Goal: Check status: Check status

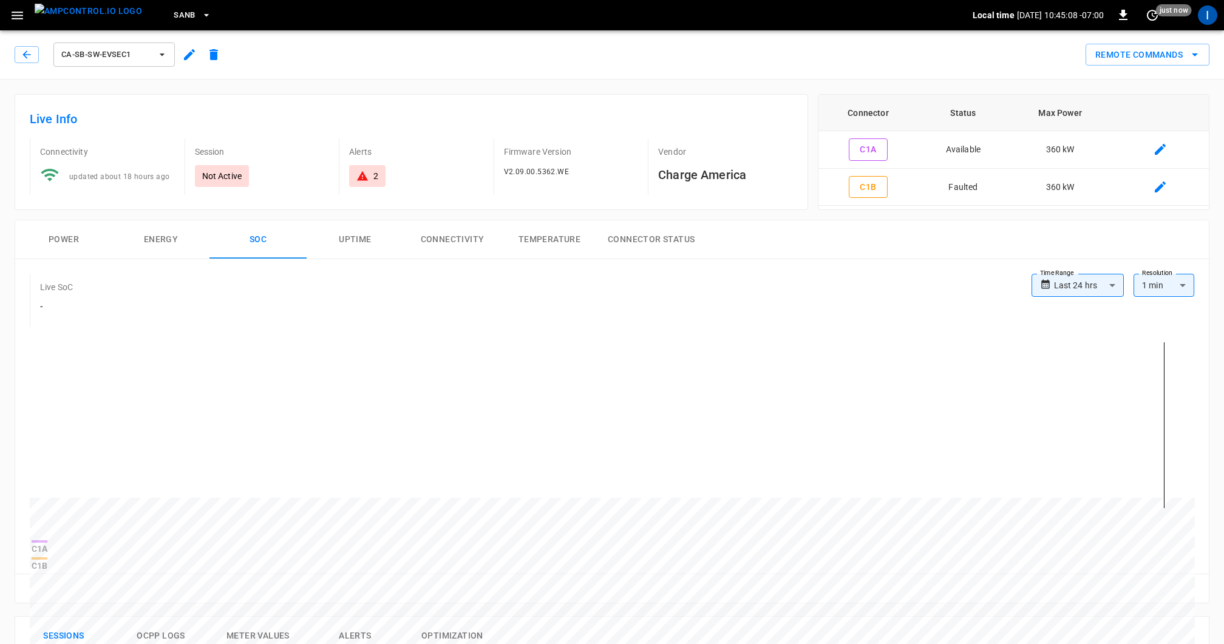
scroll to position [2, 0]
click at [174, 20] on span "SanB" at bounding box center [185, 15] width 22 height 14
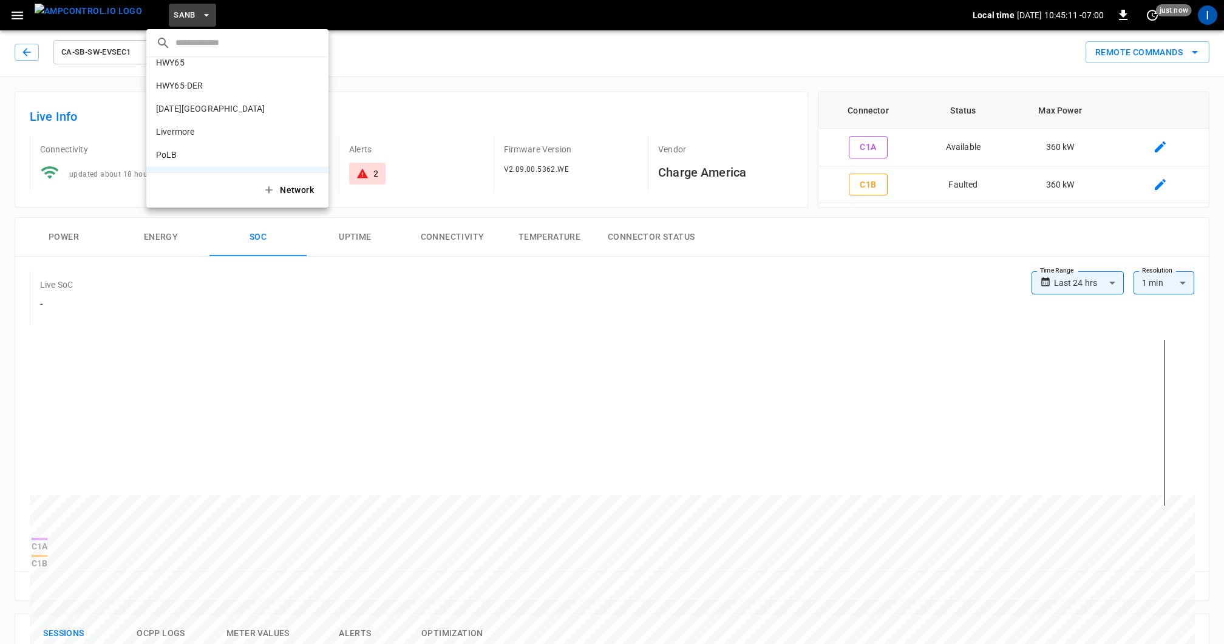
scroll to position [0, 0]
click at [200, 120] on p "HWY65-DER" at bounding box center [212, 119] width 113 height 12
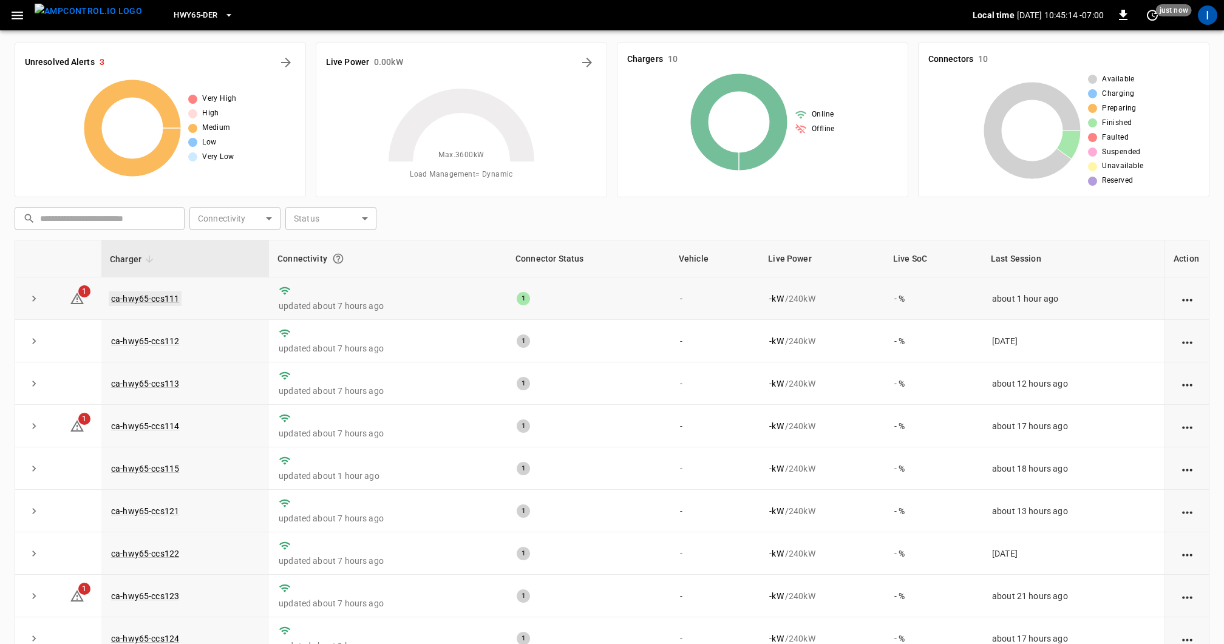
click at [160, 296] on link "ca-hwy65-ccs111" at bounding box center [145, 298] width 73 height 15
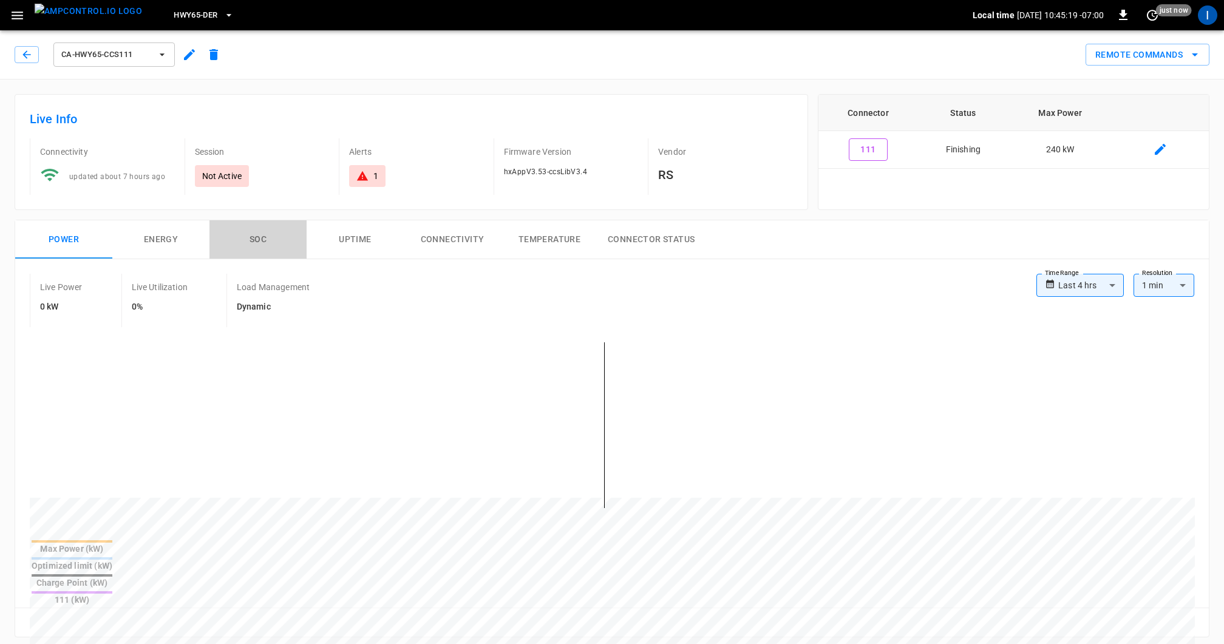
click at [261, 234] on button "SOC" at bounding box center [257, 239] width 97 height 39
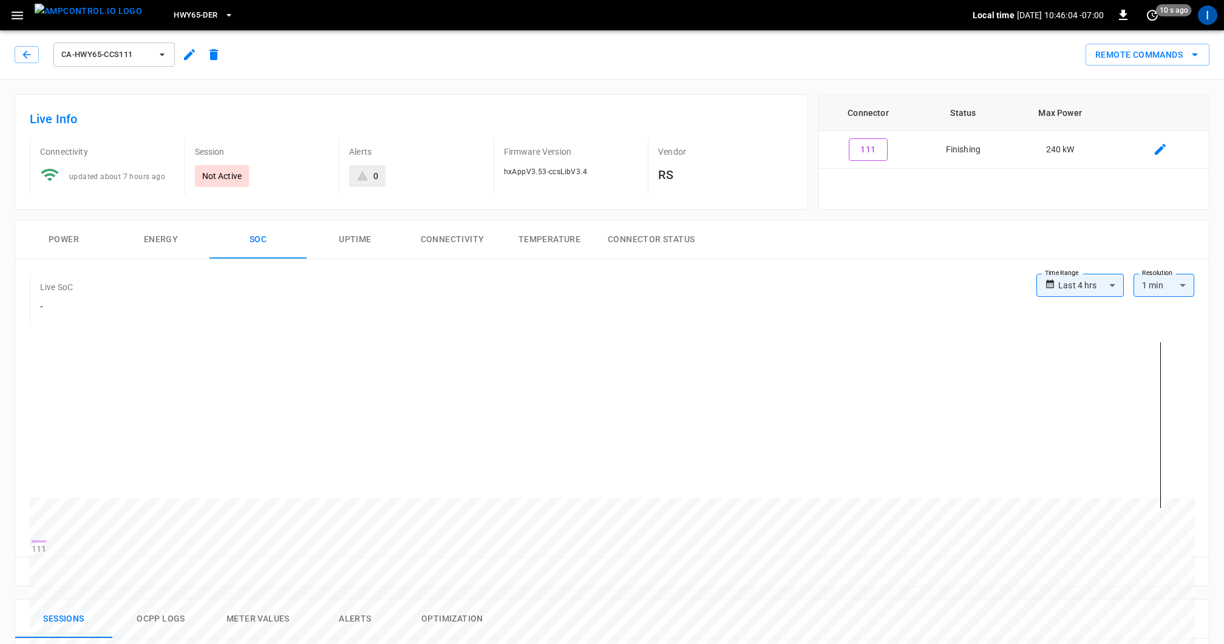
click at [73, 248] on button "Power" at bounding box center [63, 239] width 97 height 39
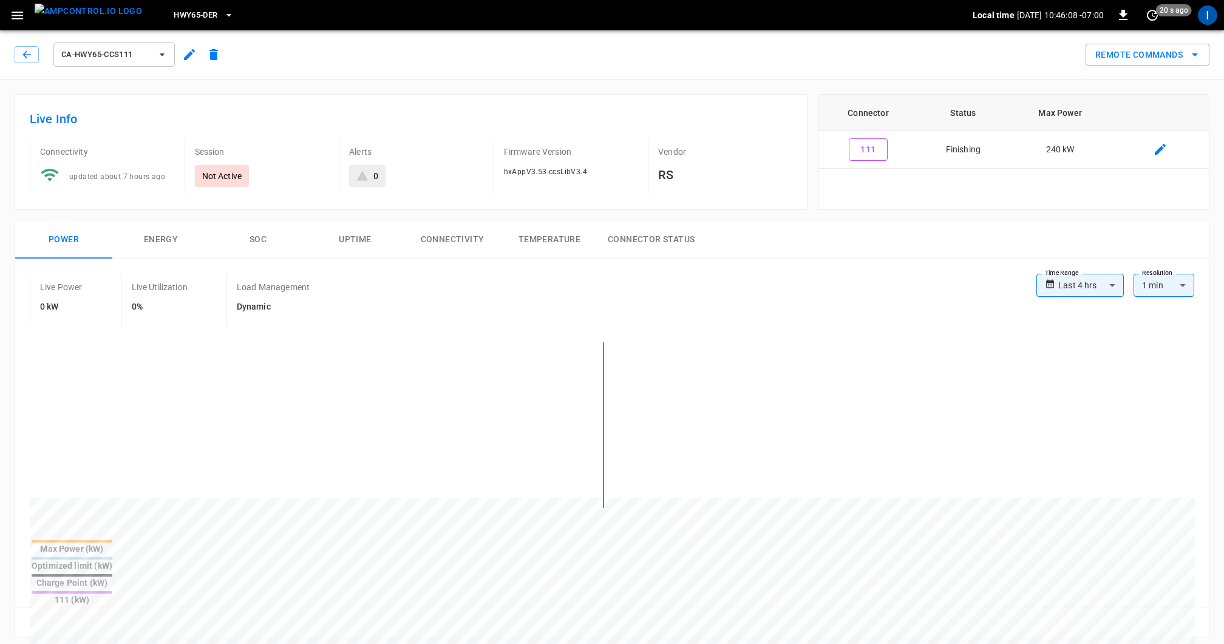
click at [258, 243] on button "SOC" at bounding box center [257, 239] width 97 height 39
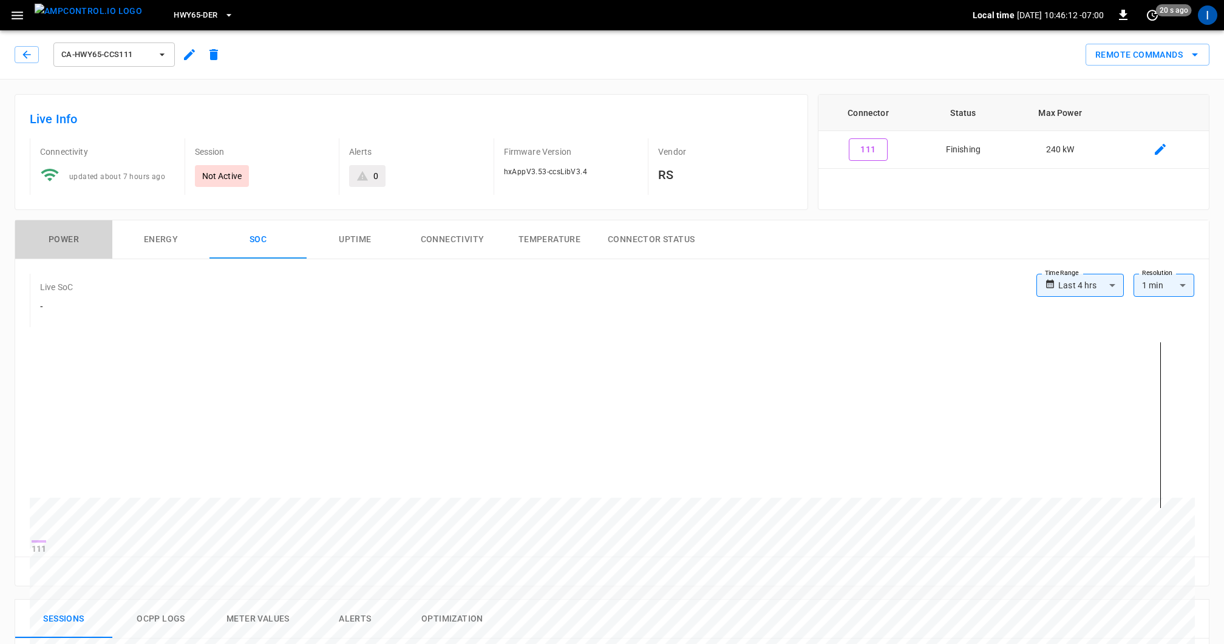
click at [83, 241] on button "Power" at bounding box center [63, 239] width 97 height 39
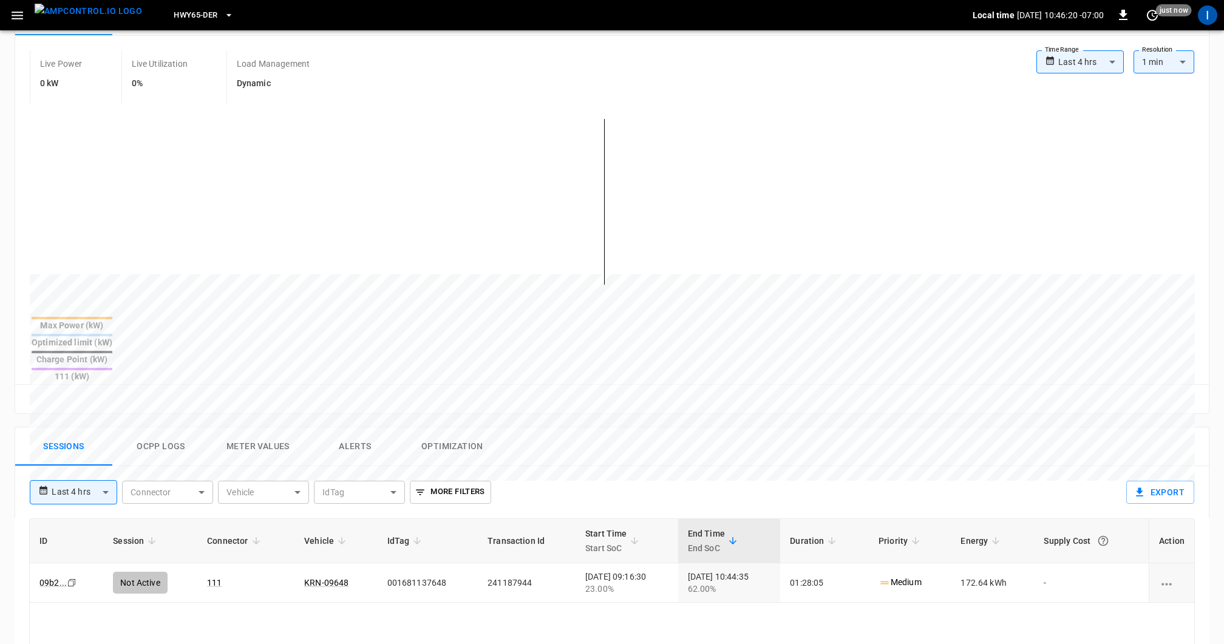
scroll to position [224, 0]
drag, startPoint x: 175, startPoint y: 408, endPoint x: 282, endPoint y: 396, distance: 107.5
click at [175, 427] on button "Ocpp logs" at bounding box center [160, 446] width 97 height 39
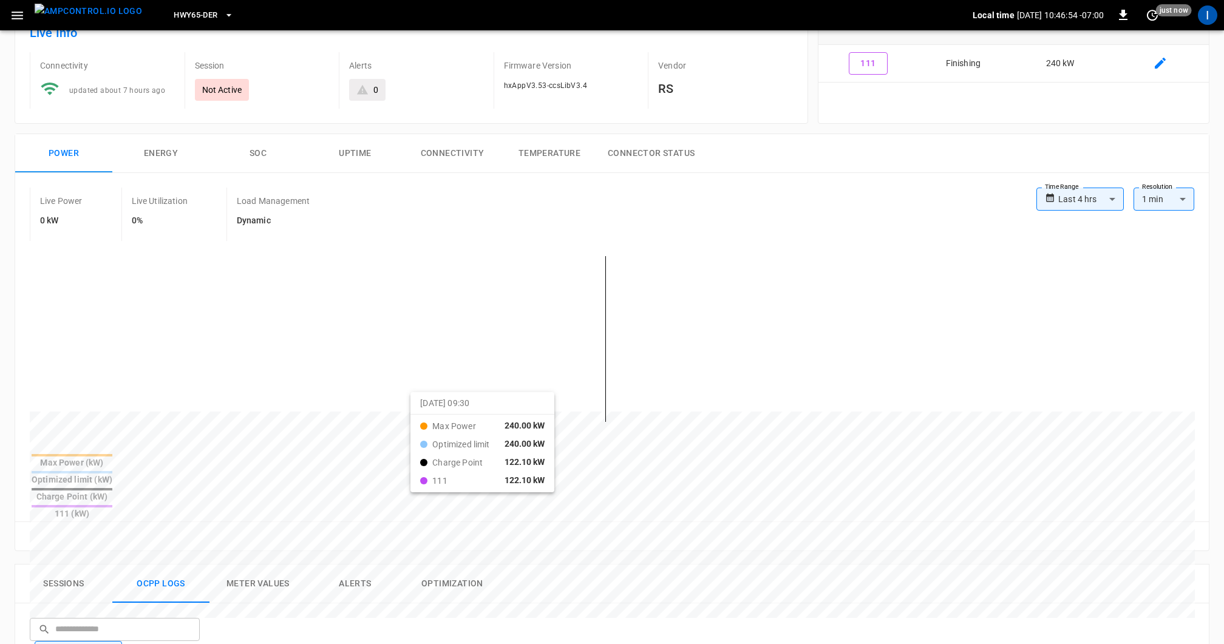
scroll to position [83, 0]
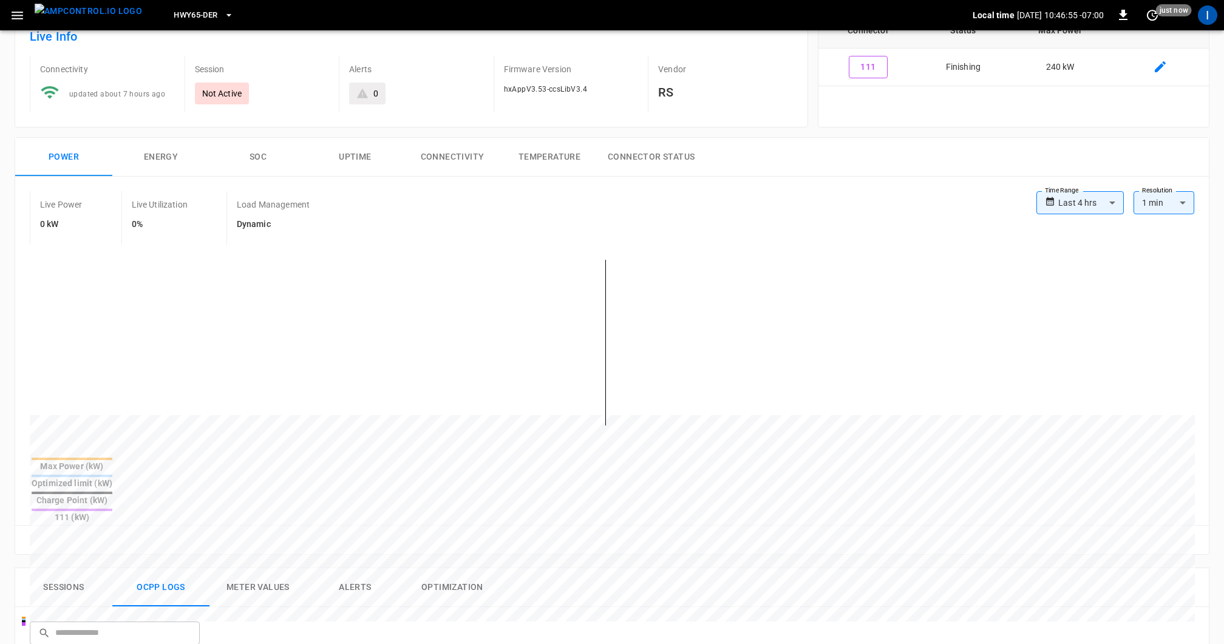
click at [48, 568] on button "Sessions" at bounding box center [63, 587] width 97 height 39
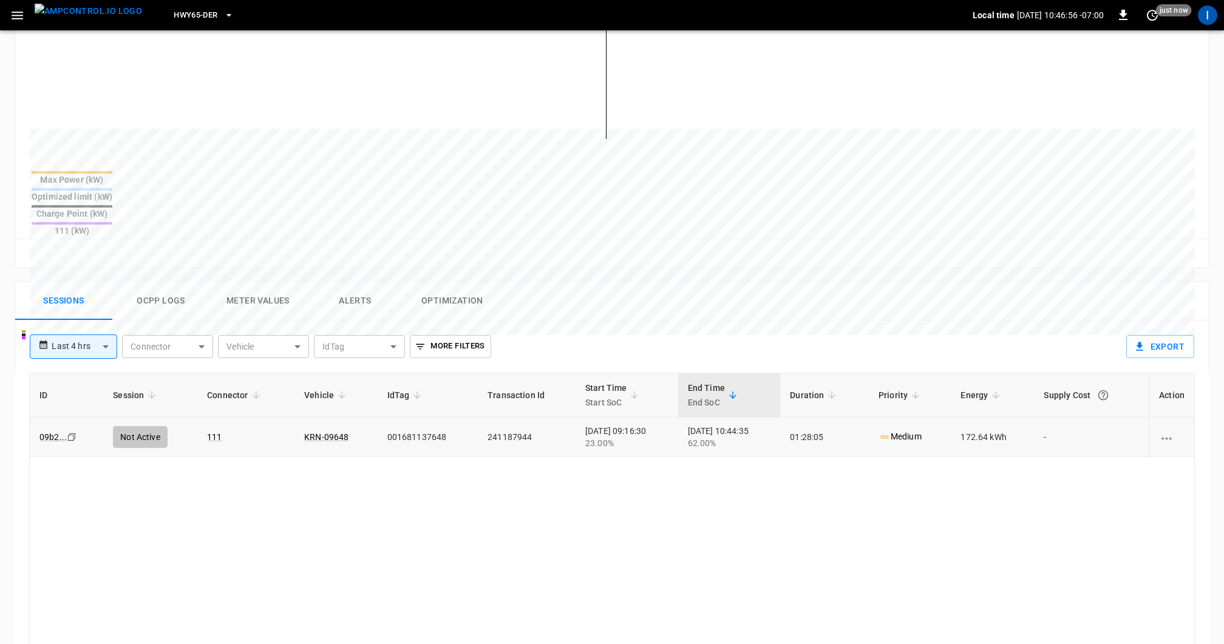
scroll to position [370, 0]
click at [319, 429] on link "KRN-09648" at bounding box center [326, 436] width 49 height 15
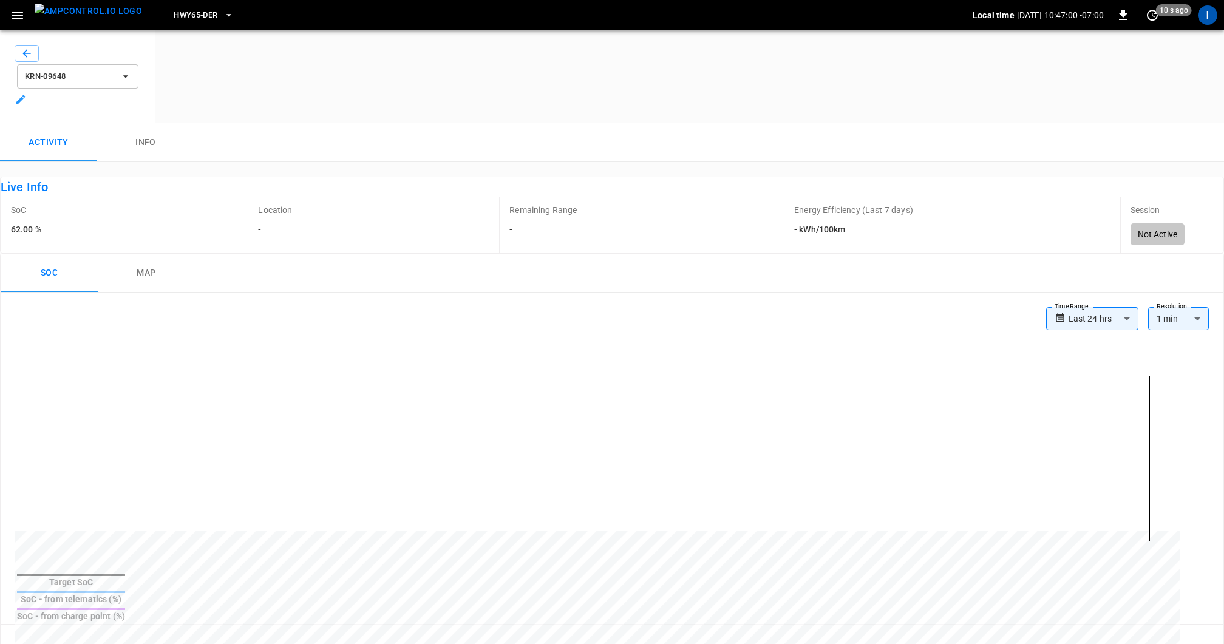
click at [27, 93] on icon at bounding box center [21, 99] width 12 height 12
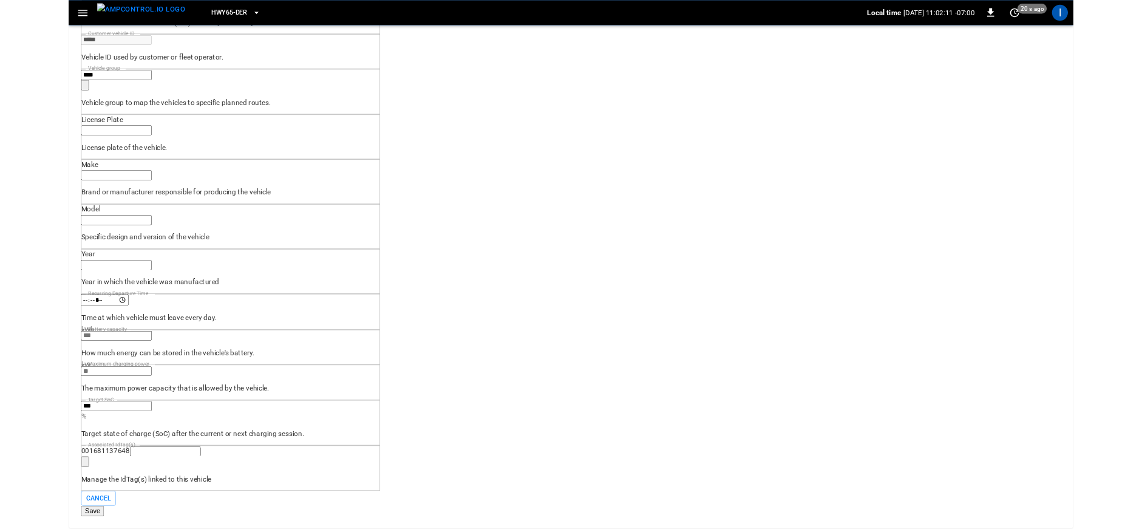
scroll to position [368, 0]
